Goal: Register for event/course

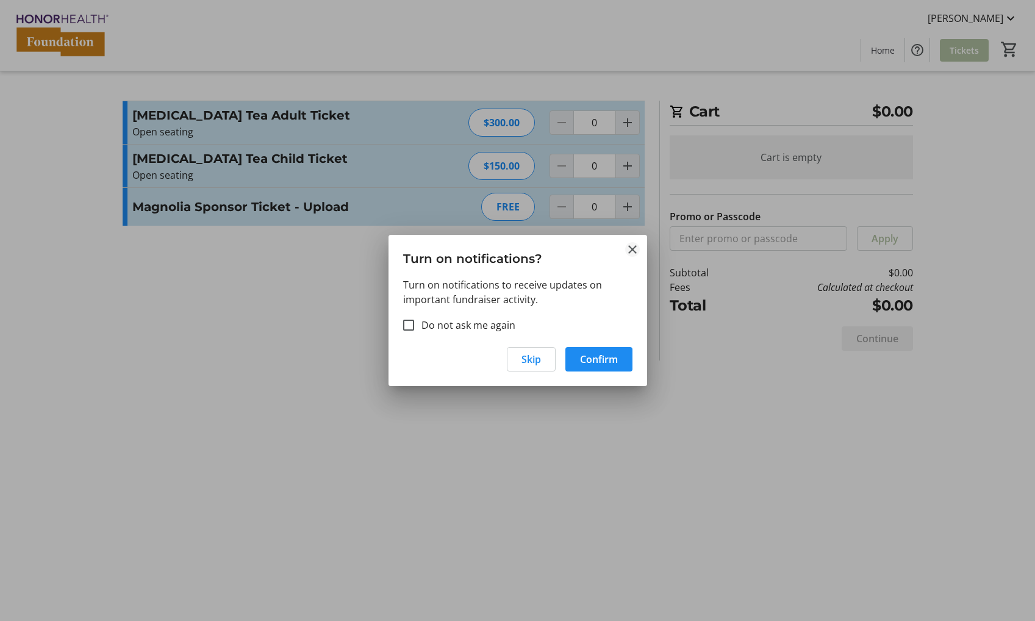
click at [627, 250] on mat-icon "Close" at bounding box center [632, 249] width 15 height 15
